Goal: Find specific page/section: Find specific page/section

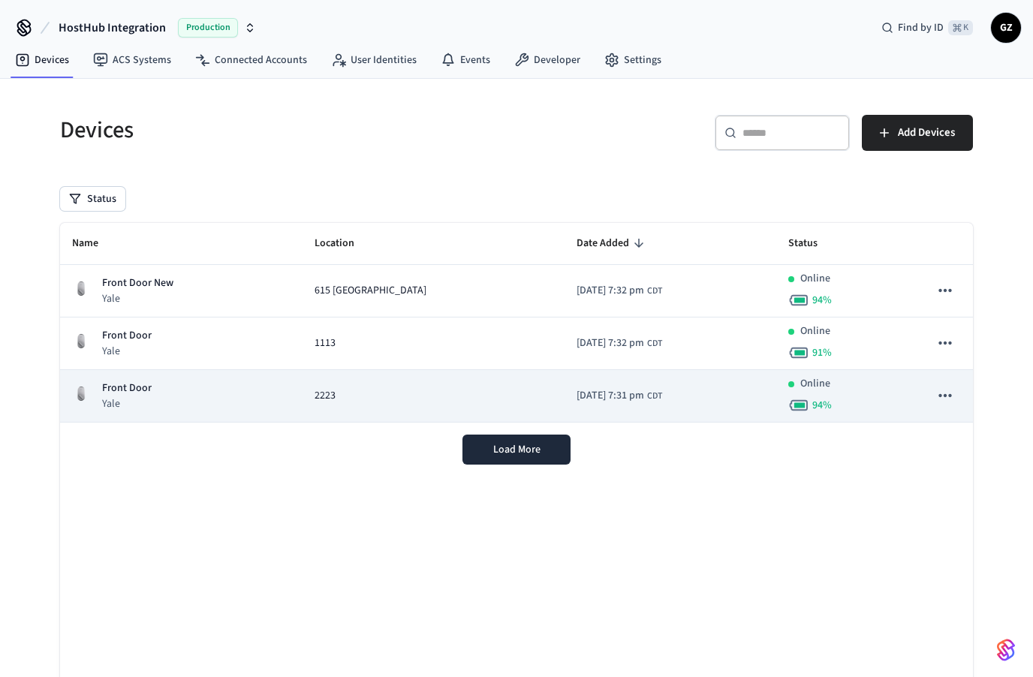
click at [944, 390] on icon "sticky table" at bounding box center [945, 396] width 20 height 20
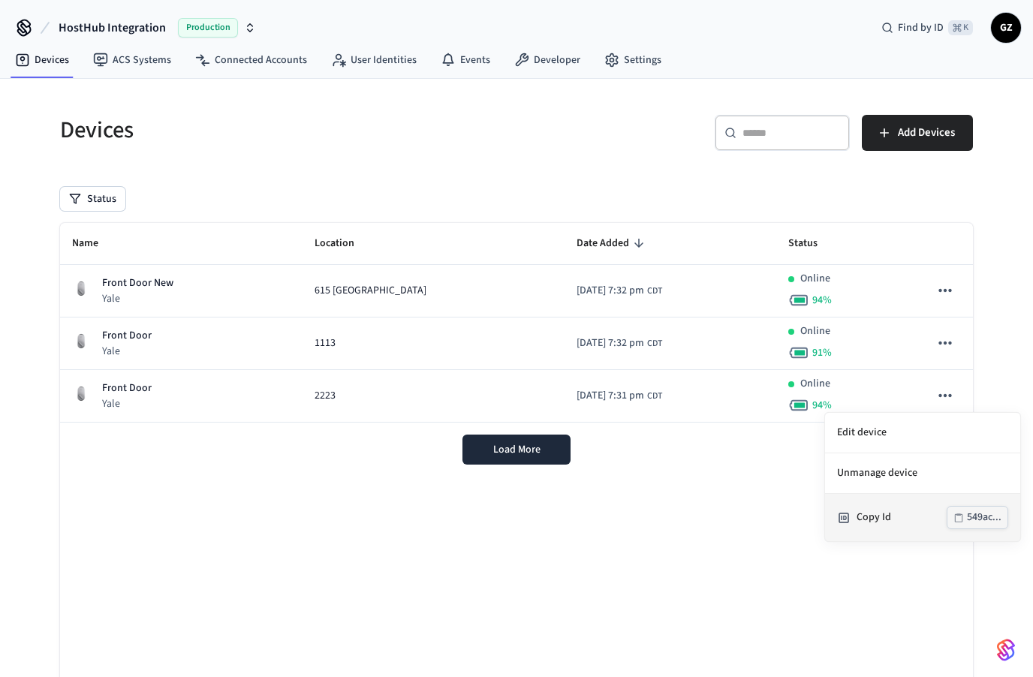
click at [976, 518] on div "549ac..." at bounding box center [984, 517] width 35 height 19
click at [950, 292] on div at bounding box center [516, 338] width 1033 height 677
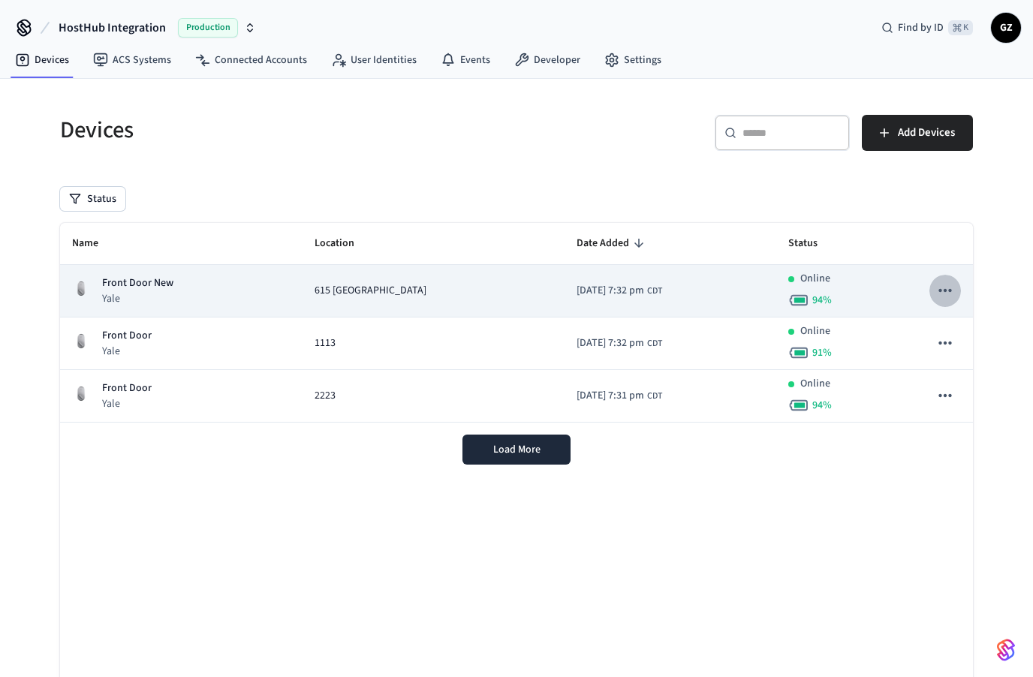
click at [950, 292] on icon "sticky table" at bounding box center [944, 290] width 13 height 3
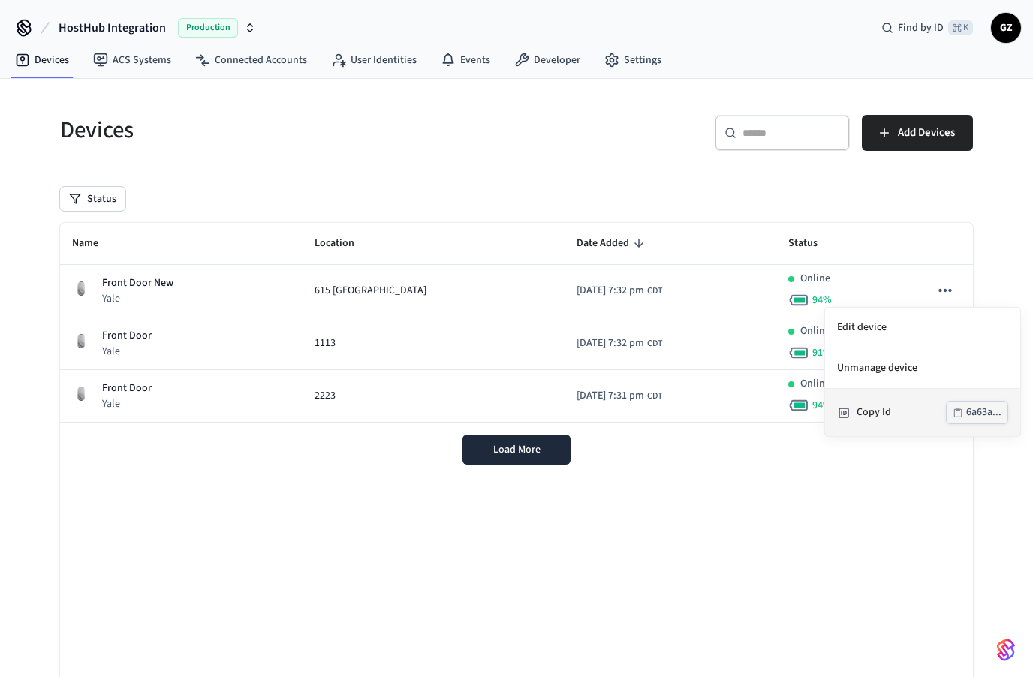
click at [977, 410] on div "6a63a..." at bounding box center [983, 412] width 35 height 19
click at [905, 586] on div at bounding box center [516, 338] width 1033 height 677
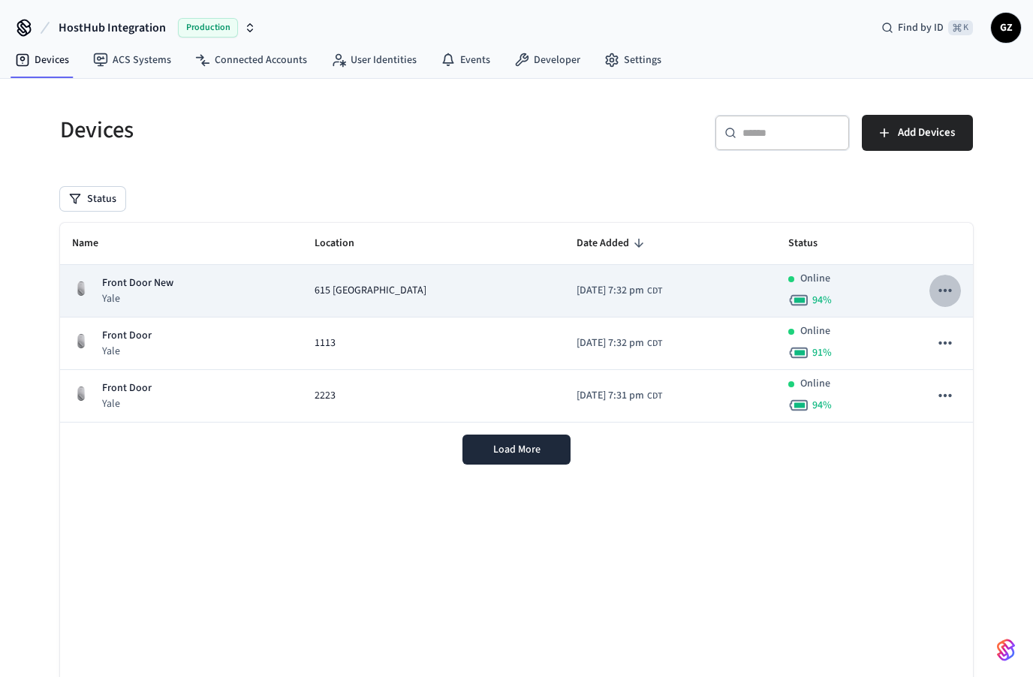
click at [943, 286] on icon "sticky table" at bounding box center [945, 291] width 20 height 20
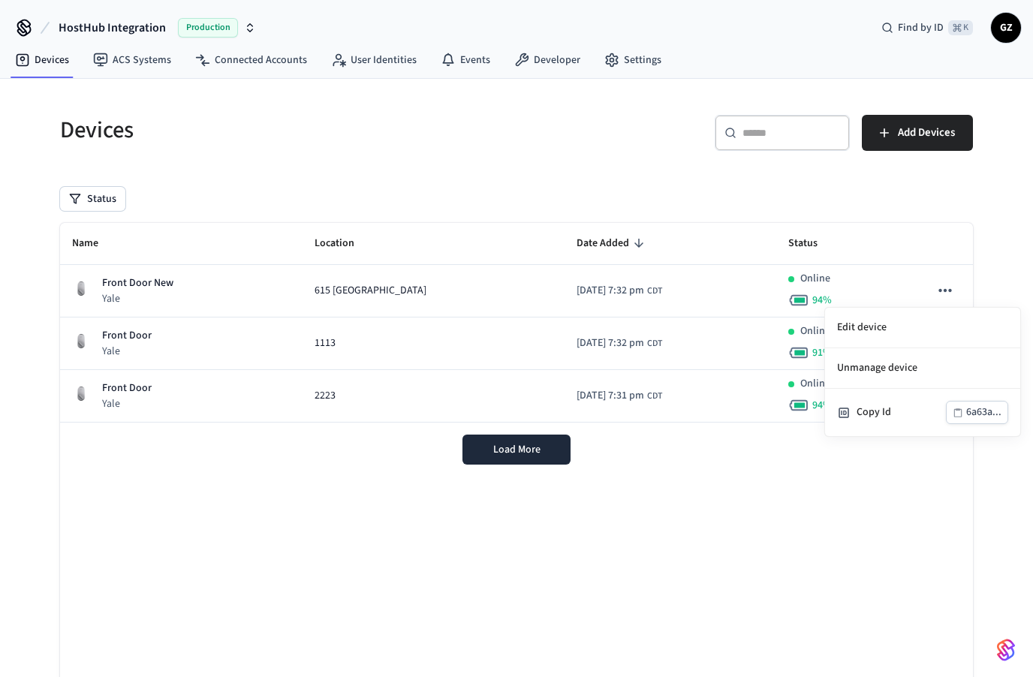
click at [944, 288] on div at bounding box center [516, 338] width 1033 height 677
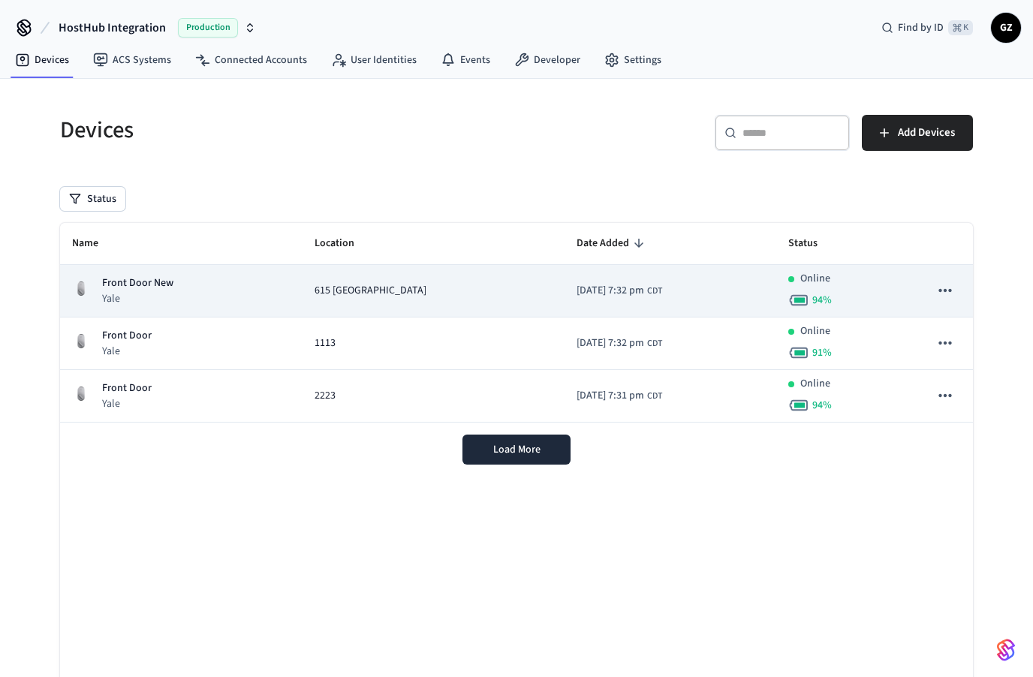
click at [944, 288] on icon "sticky table" at bounding box center [945, 291] width 20 height 20
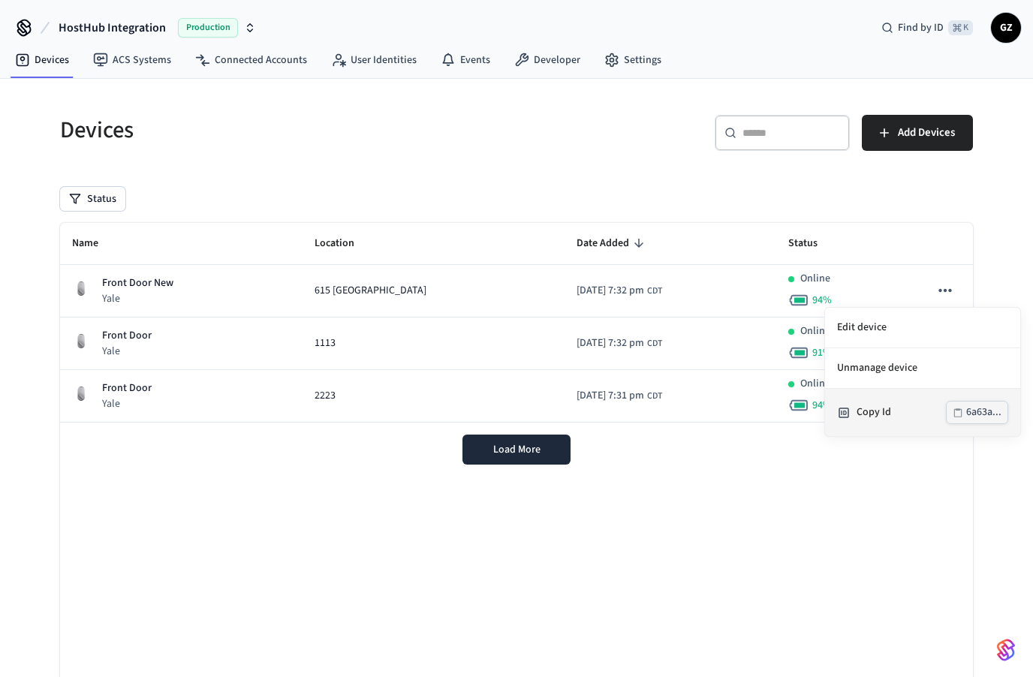
click at [978, 413] on div "6a63a..." at bounding box center [983, 412] width 35 height 19
click at [798, 452] on div at bounding box center [516, 338] width 1033 height 677
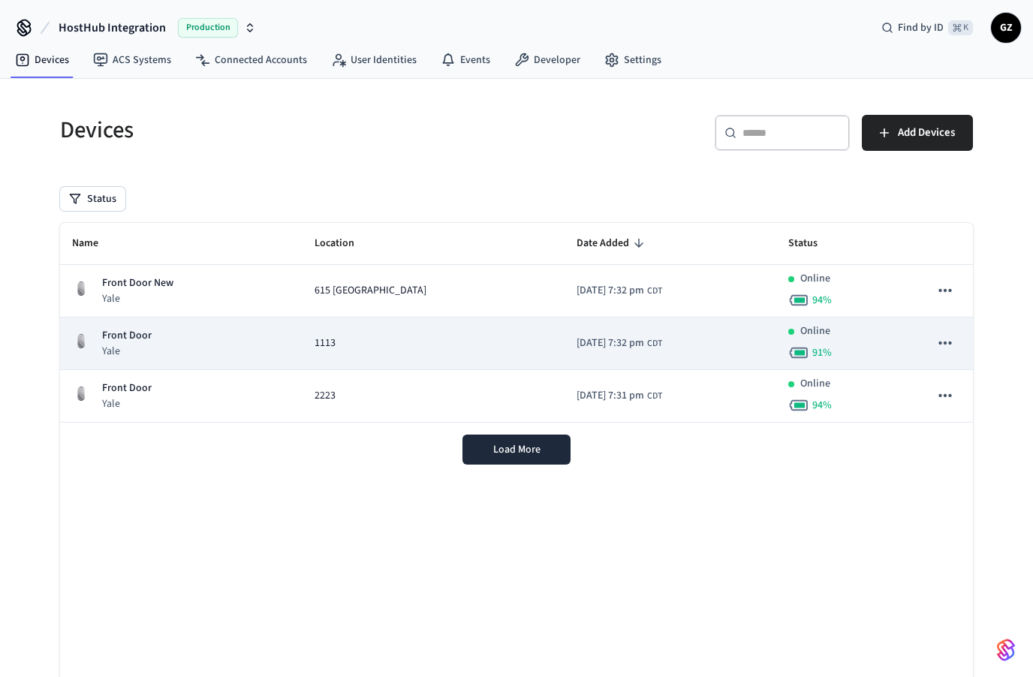
click at [949, 343] on icon "sticky table" at bounding box center [944, 342] width 13 height 3
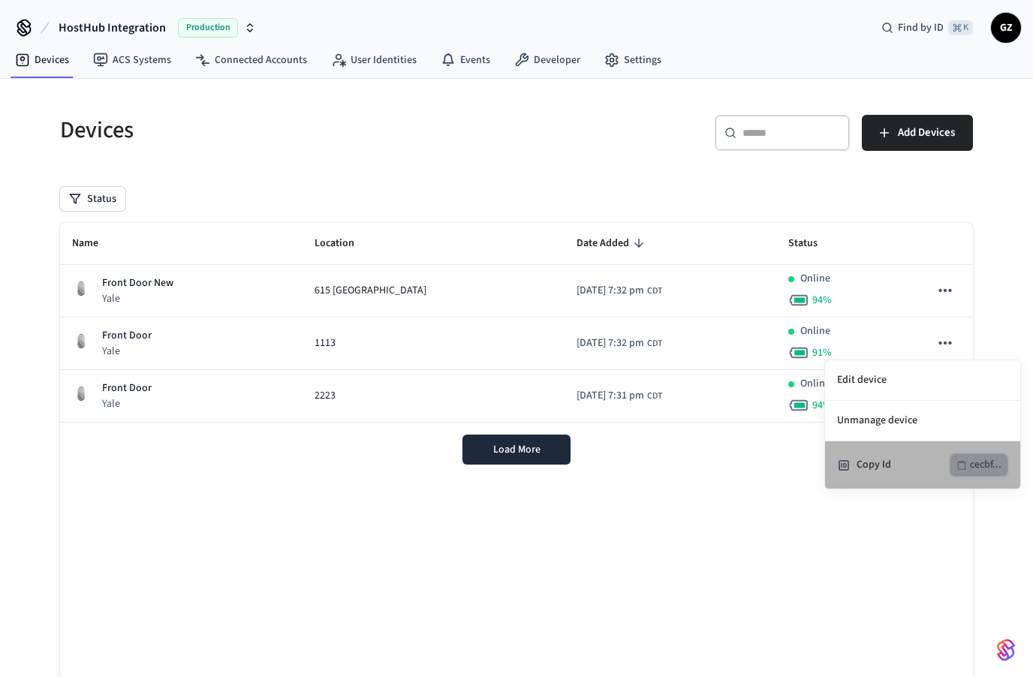
click at [970, 465] on div "cecbf..." at bounding box center [986, 465] width 32 height 19
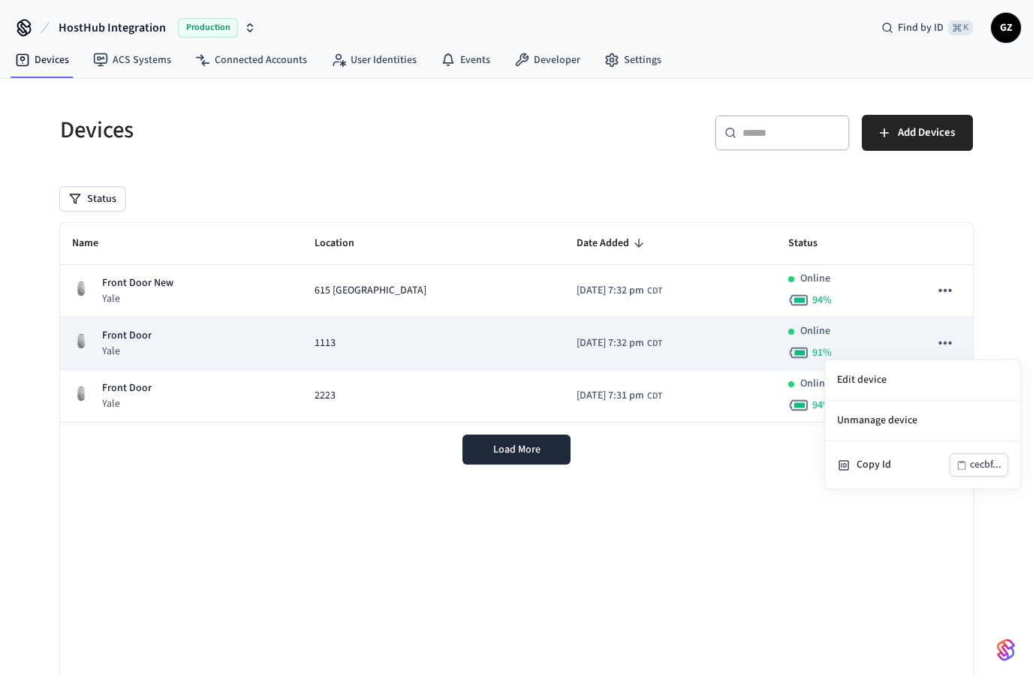
click at [149, 326] on div at bounding box center [516, 338] width 1033 height 677
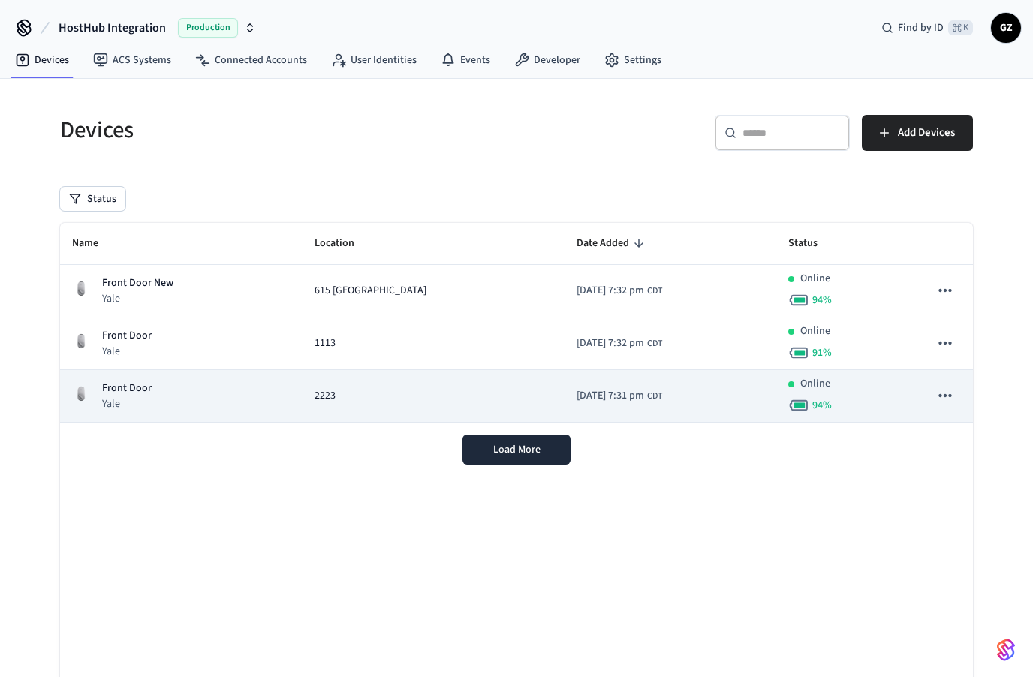
click at [131, 393] on p "Front Door" at bounding box center [127, 388] width 50 height 16
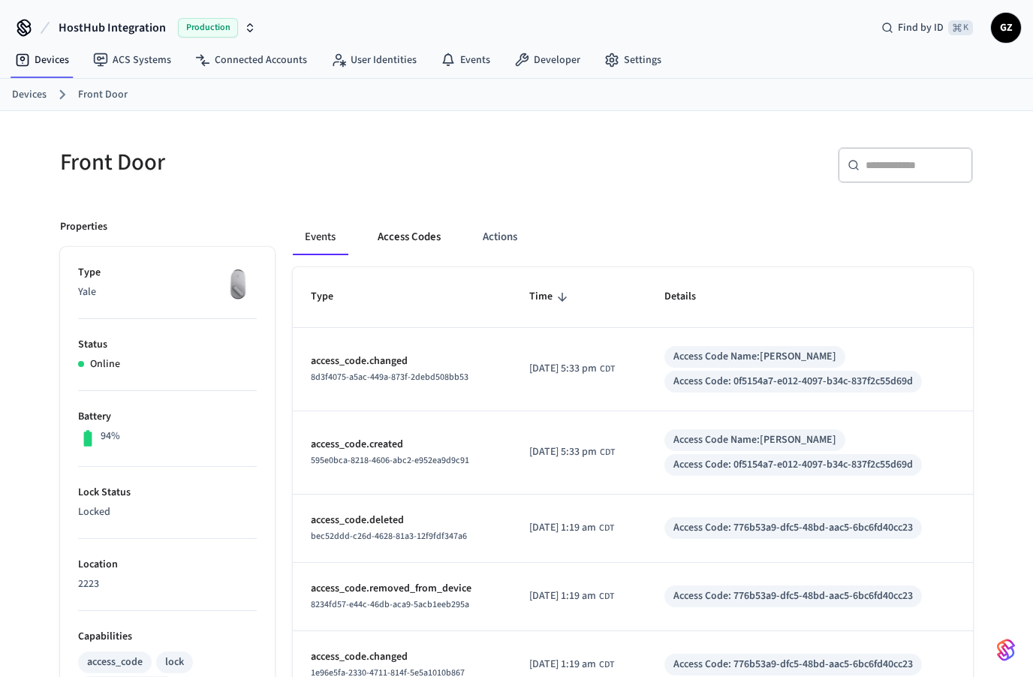
click at [410, 233] on button "Access Codes" at bounding box center [408, 237] width 87 height 36
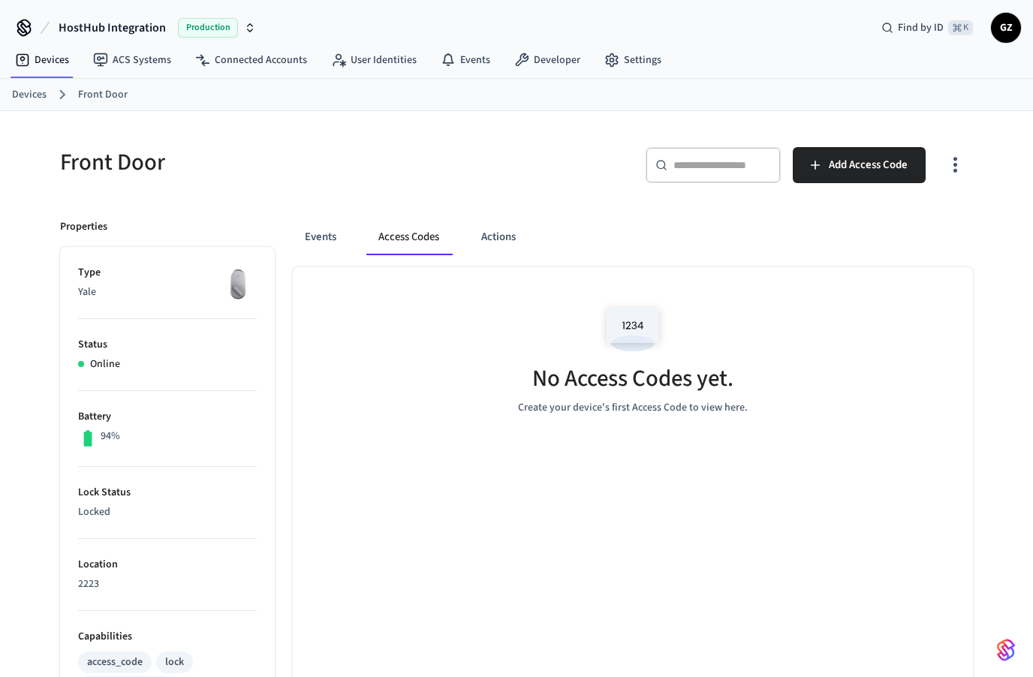
click at [392, 233] on button "Access Codes" at bounding box center [408, 237] width 85 height 36
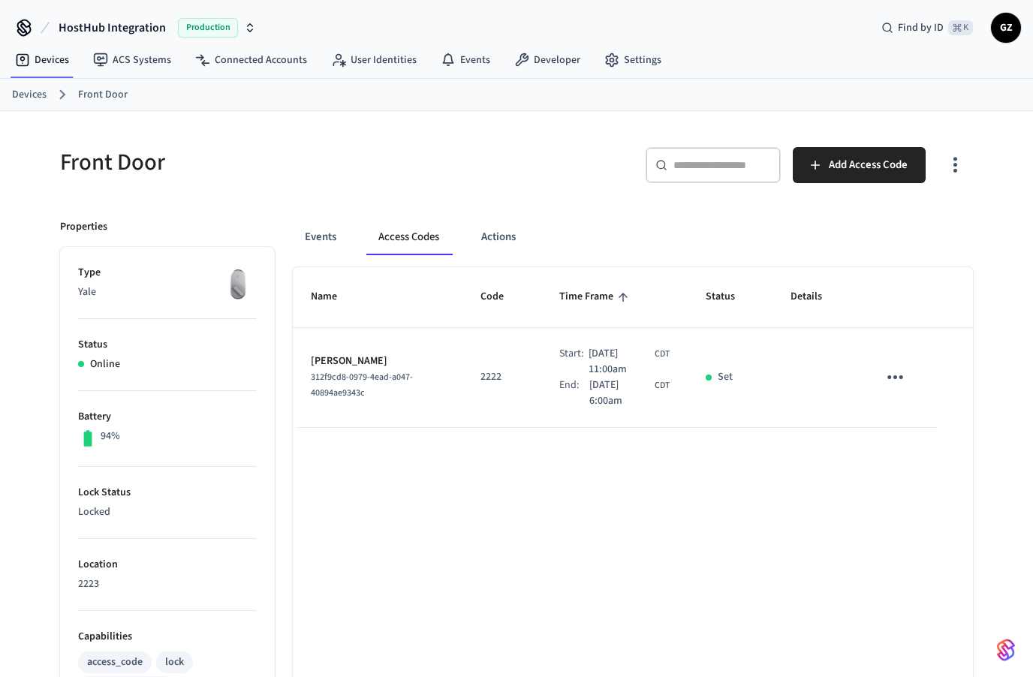
click at [409, 233] on button "Access Codes" at bounding box center [408, 237] width 85 height 36
